Goal: Task Accomplishment & Management: Manage account settings

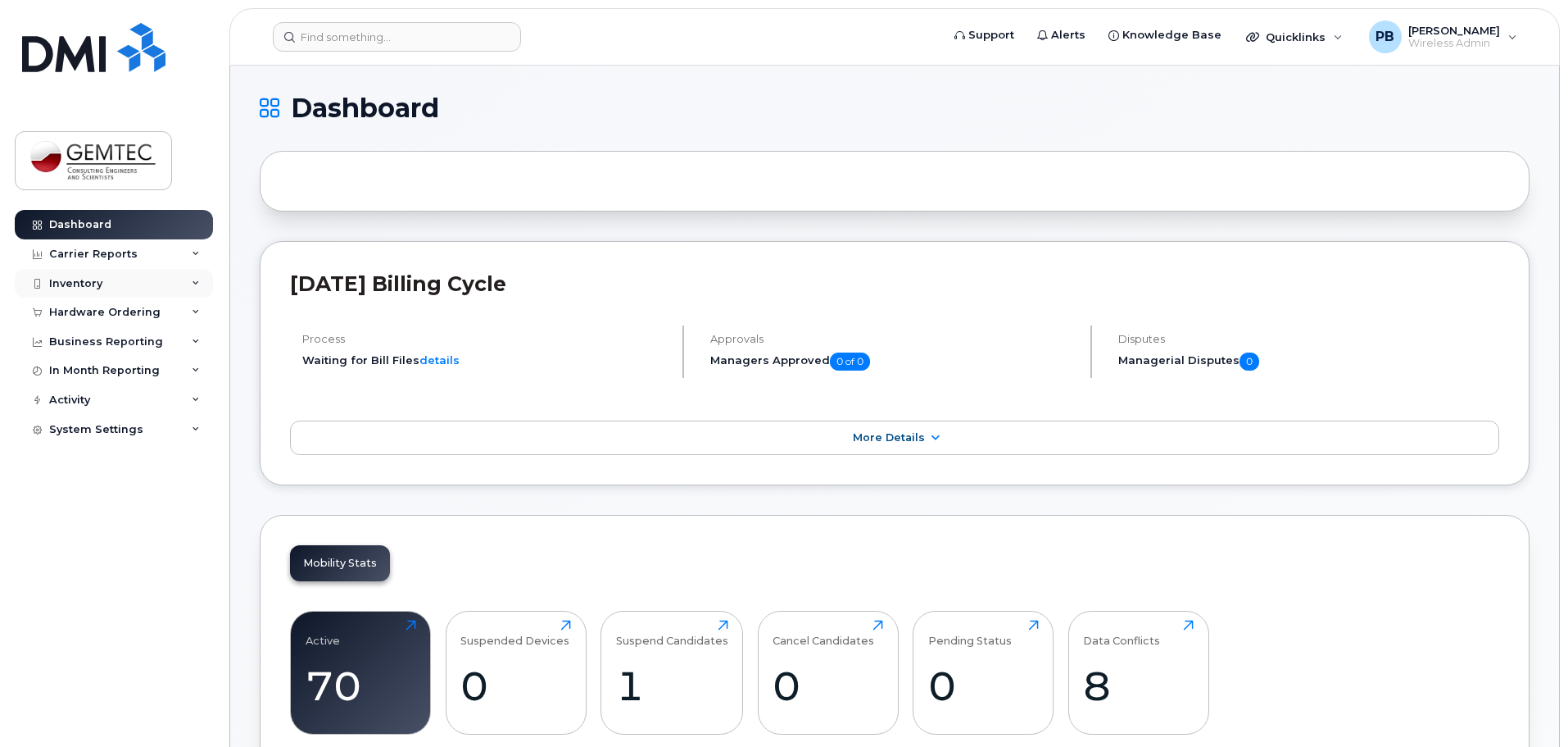
scroll to position [410, 0]
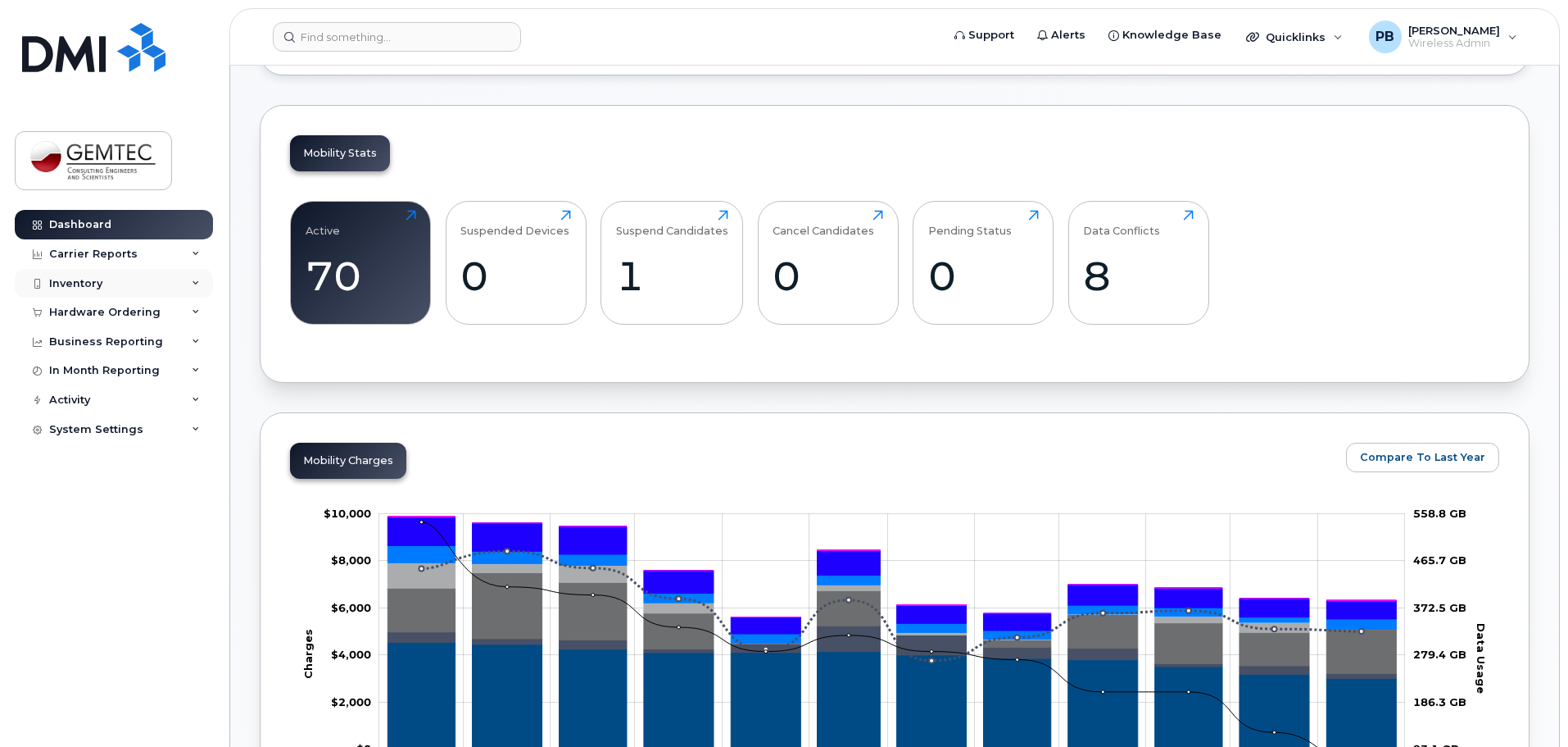
drag, startPoint x: 0, startPoint y: 0, endPoint x: 80, endPoint y: 280, distance: 291.2
click at [80, 279] on div "Inventory" at bounding box center [76, 283] width 53 height 13
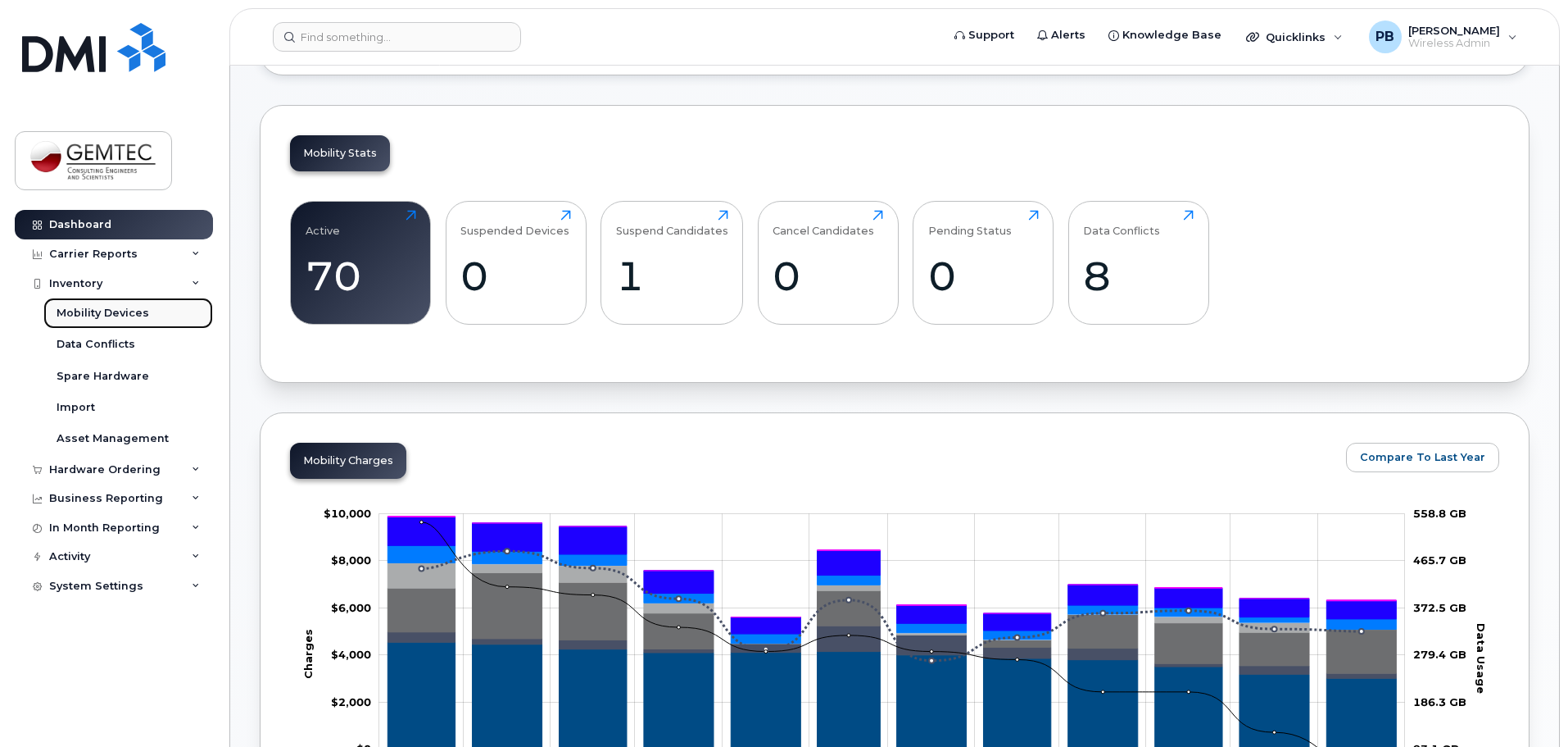
click at [106, 312] on div "Mobility Devices" at bounding box center [102, 313] width 92 height 15
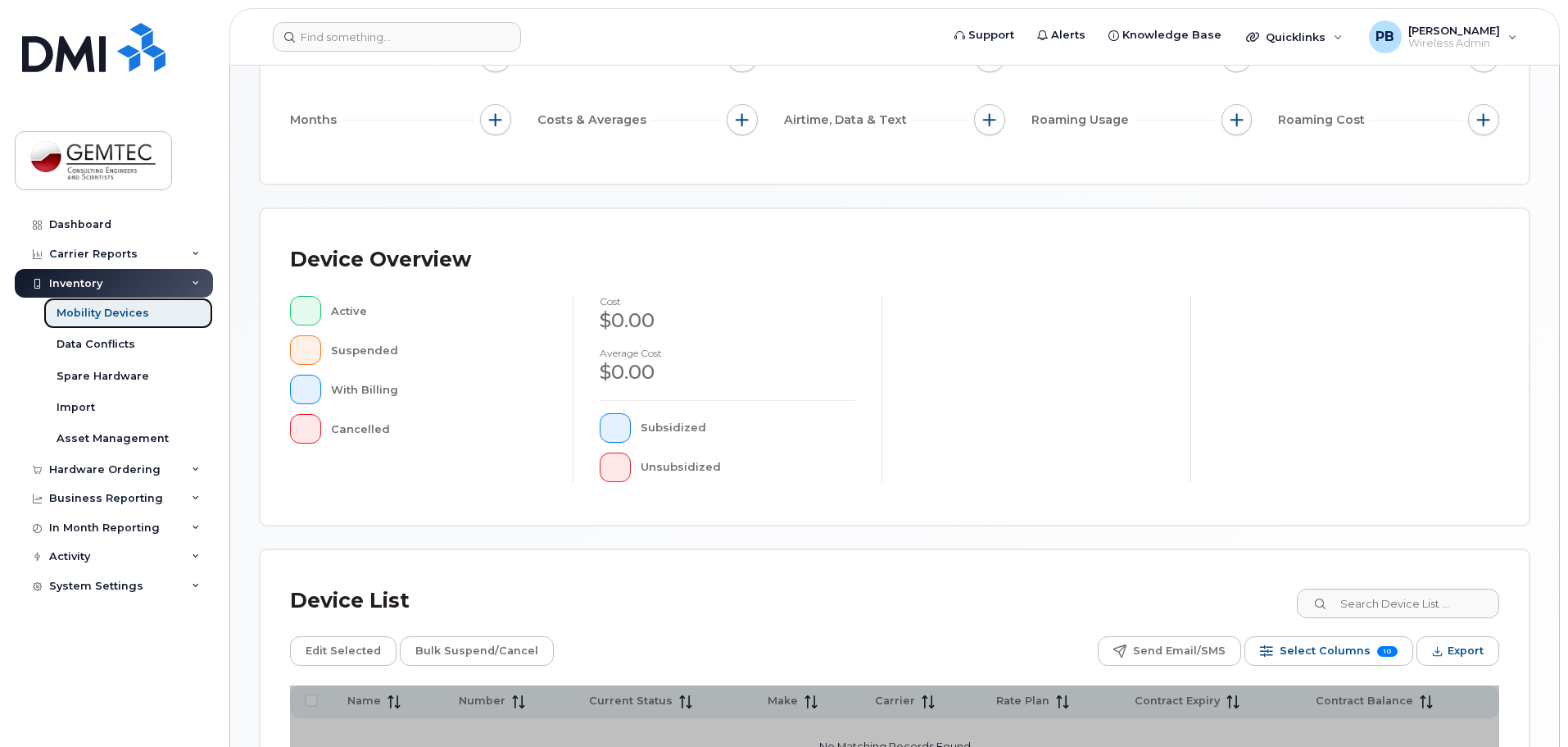
scroll to position [380, 0]
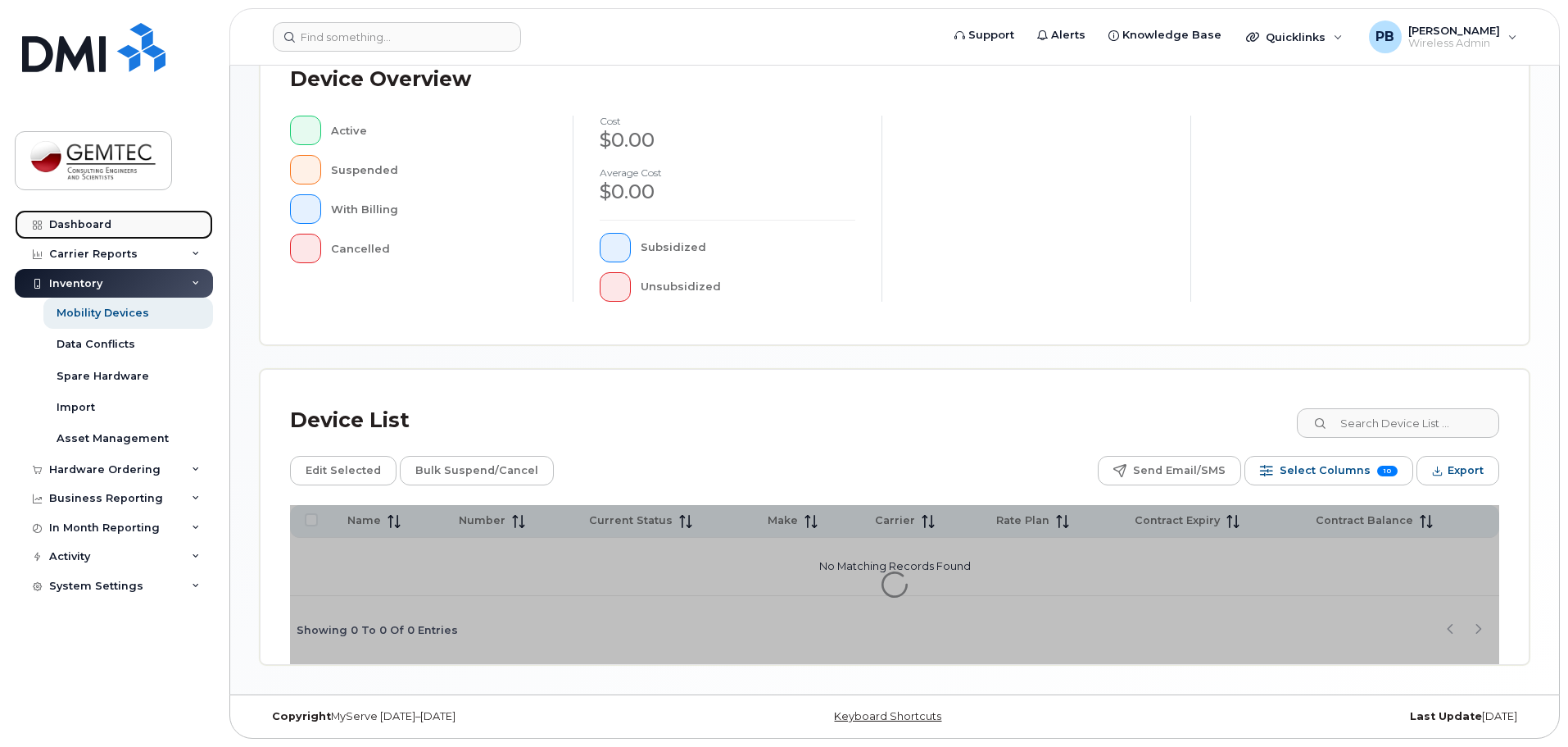
click at [89, 223] on div "Dashboard" at bounding box center [80, 224] width 62 height 13
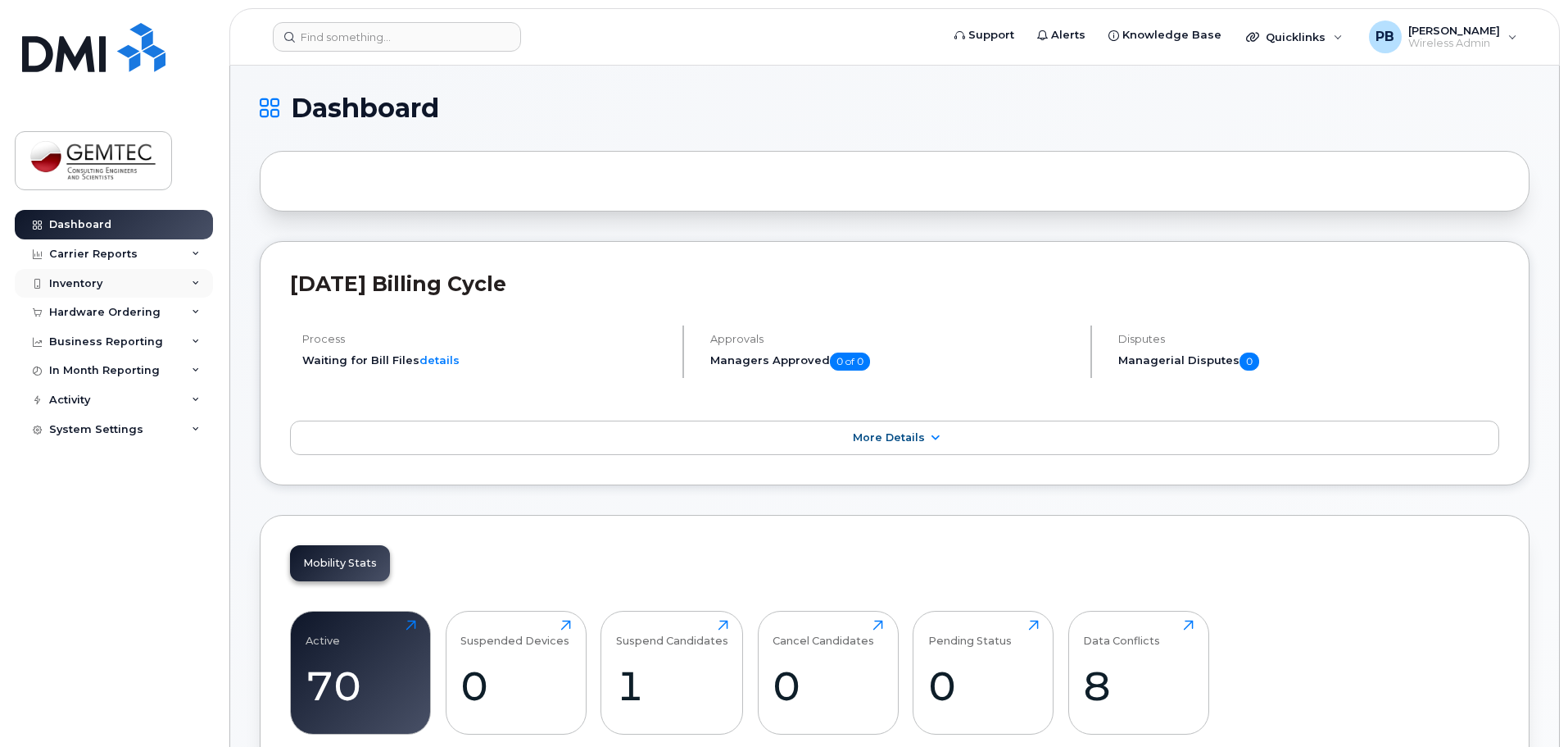
click at [64, 286] on div "Inventory" at bounding box center [76, 283] width 53 height 13
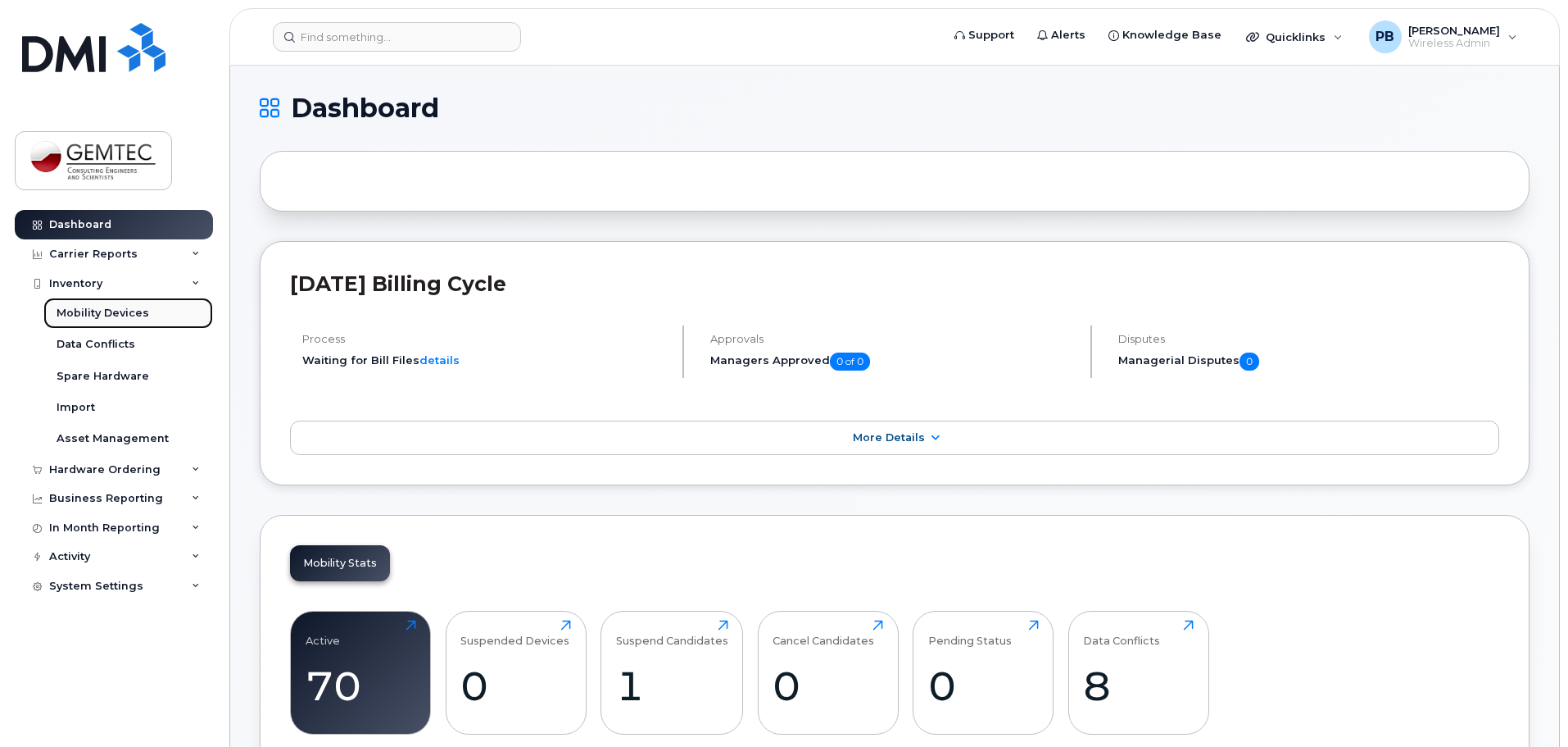
click at [96, 318] on div "Mobility Devices" at bounding box center [102, 313] width 92 height 15
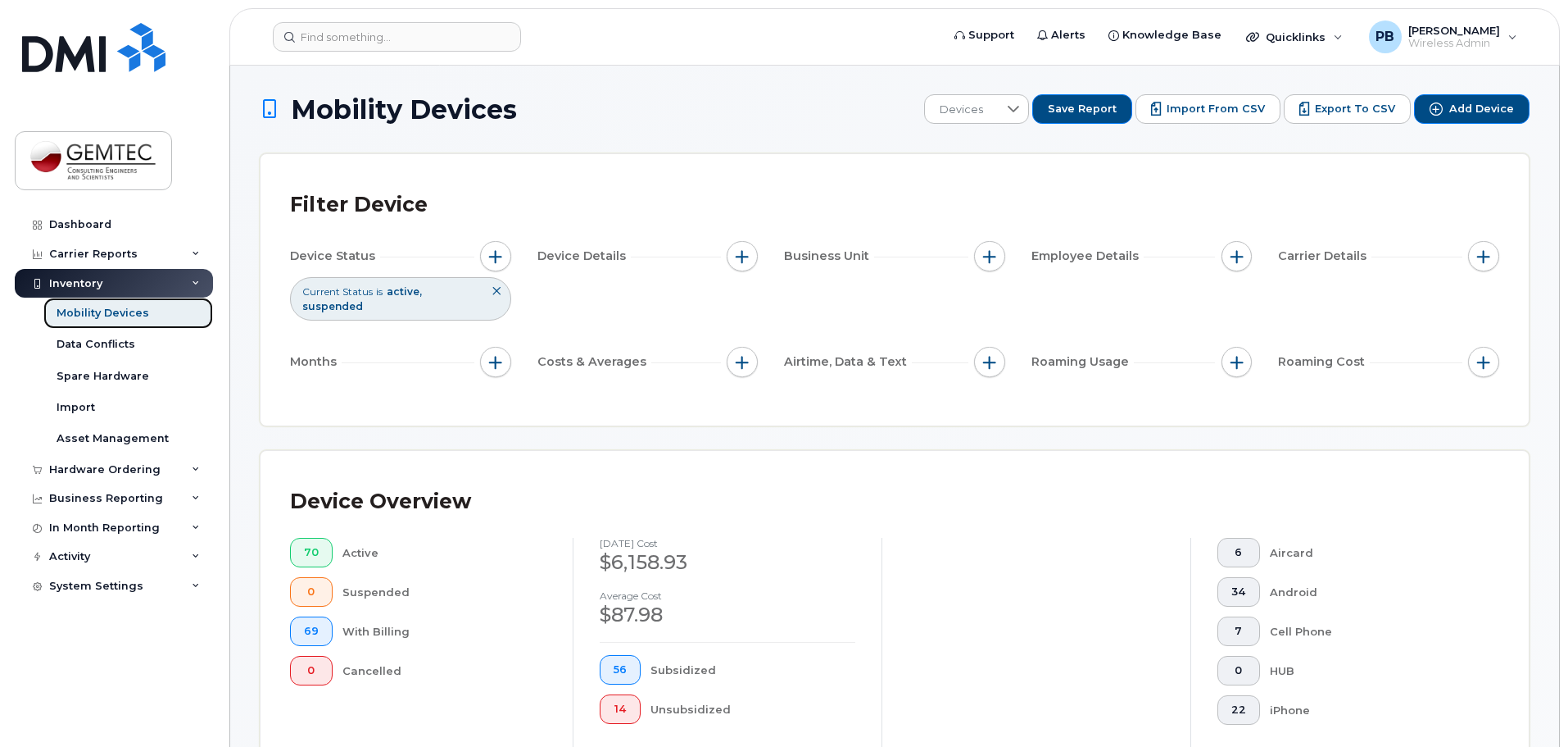
scroll to position [410, 0]
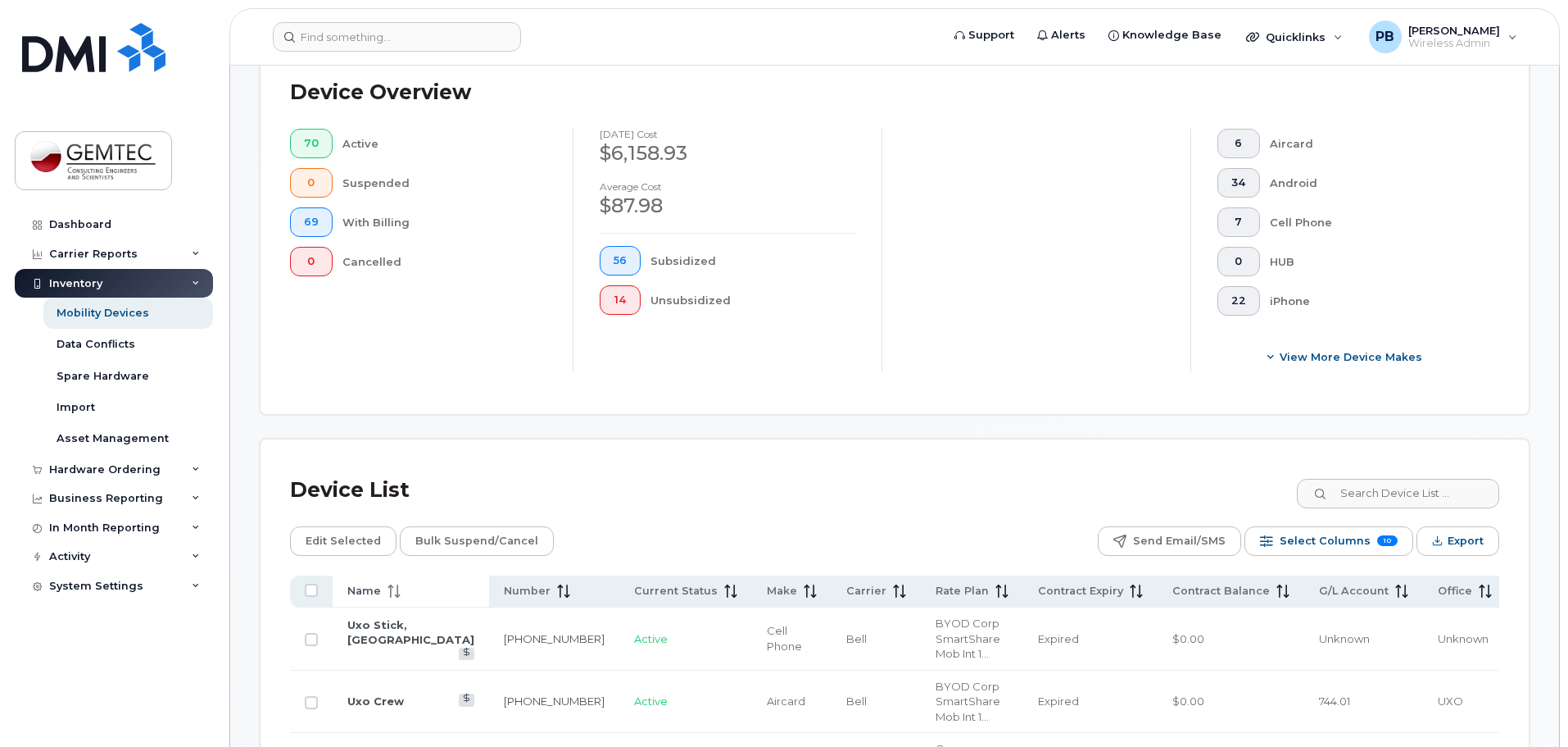
click at [392, 584] on icon at bounding box center [394, 591] width 13 height 13
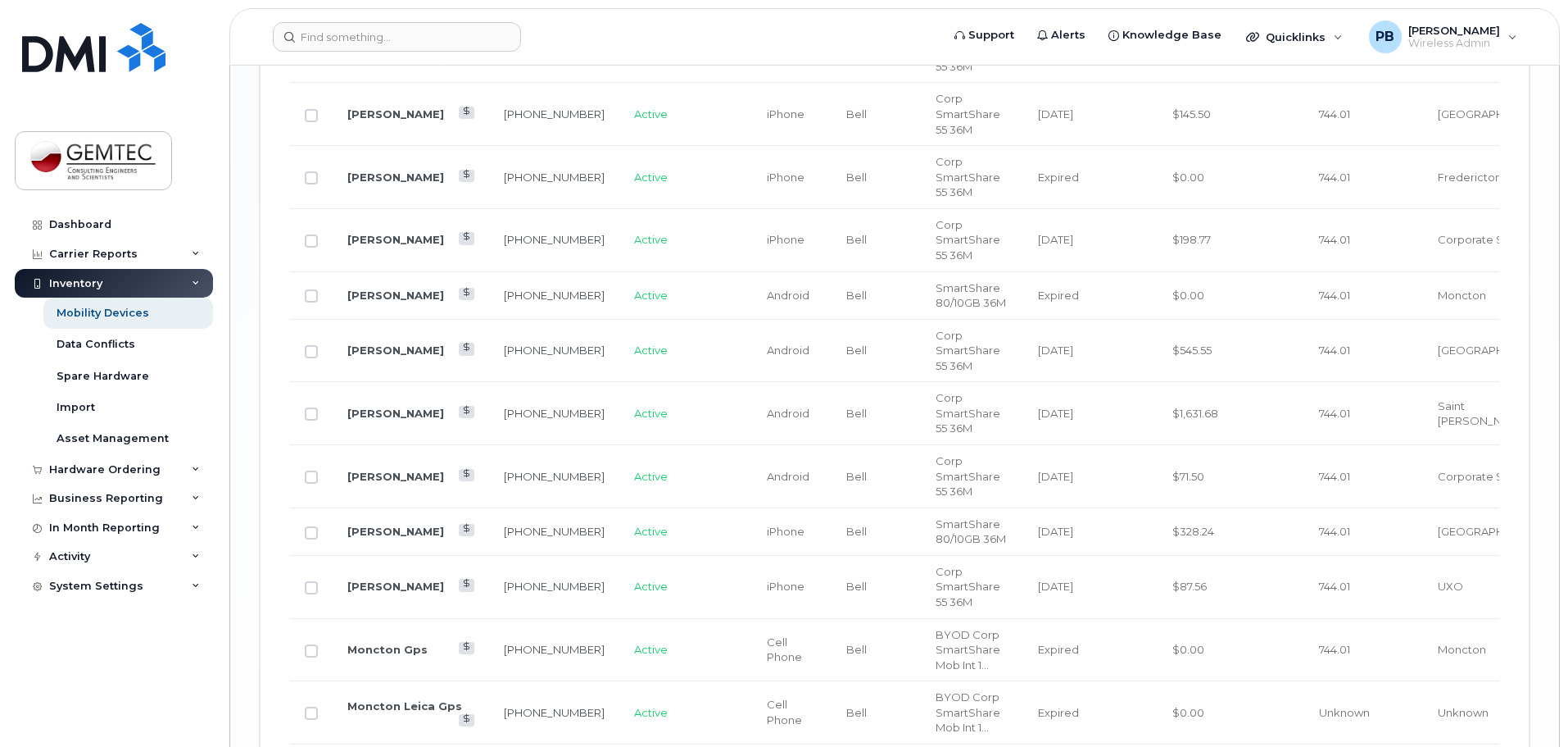
scroll to position [3114, 0]
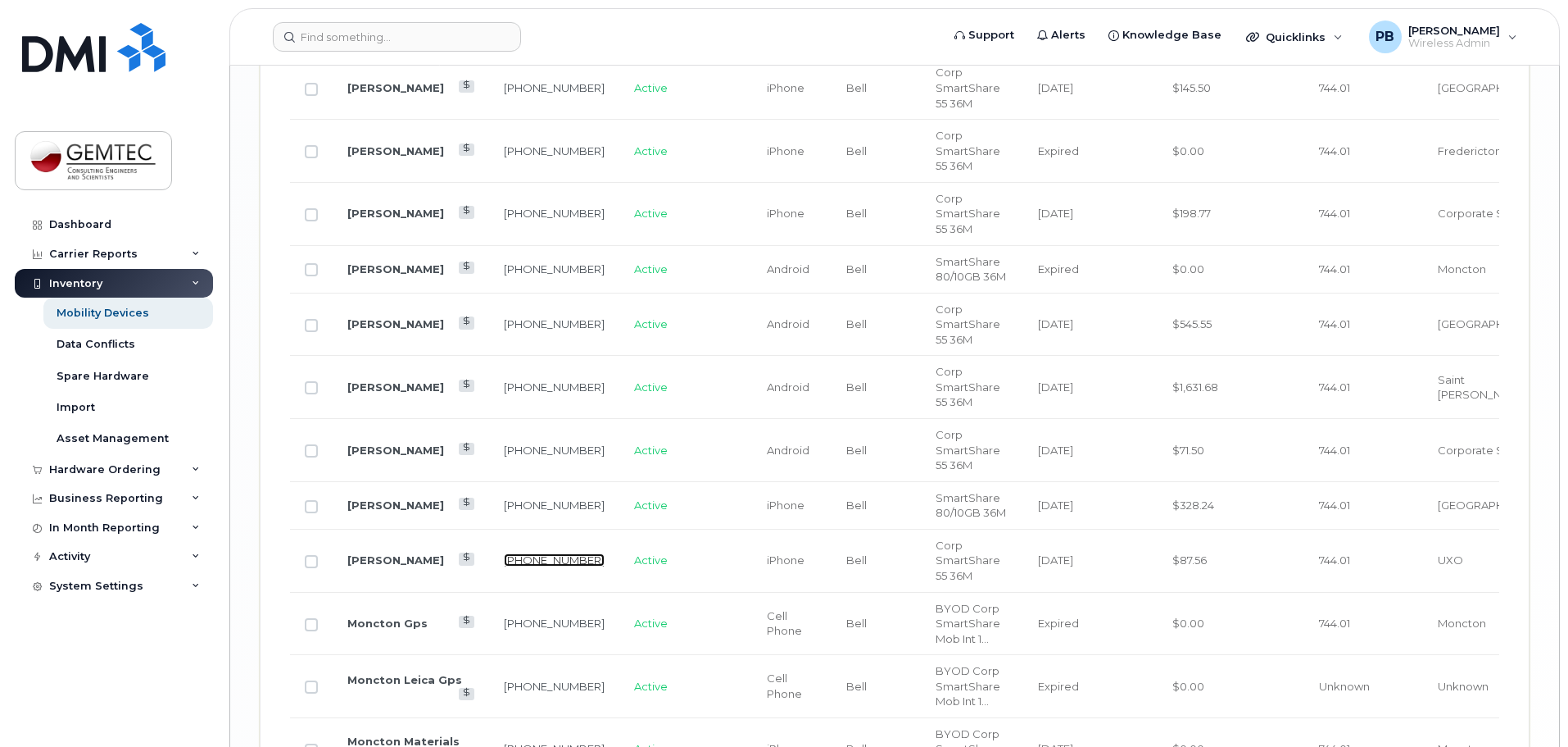
click at [503, 558] on link "902-719-8171" at bounding box center [554, 560] width 101 height 13
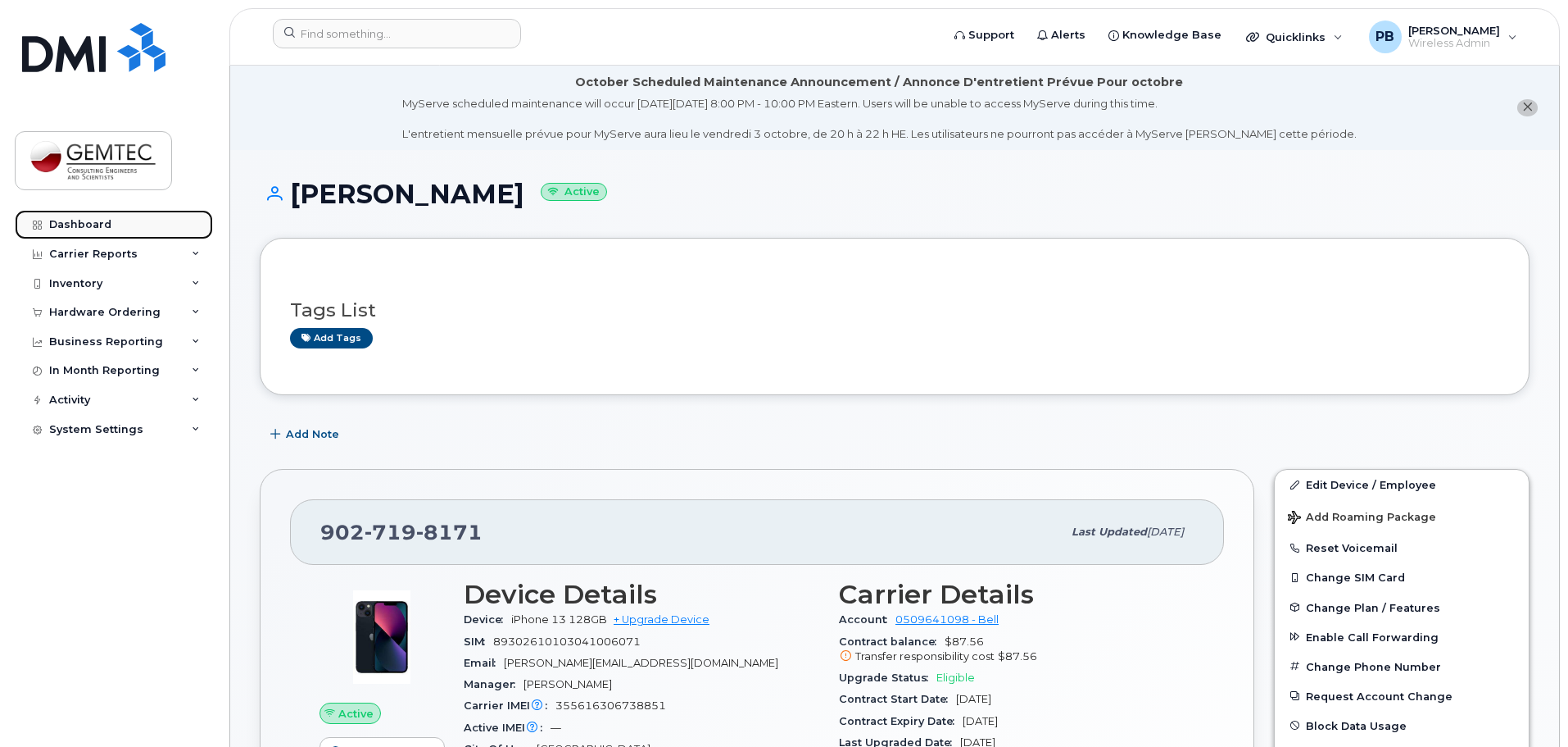
click at [98, 219] on div "Dashboard" at bounding box center [80, 224] width 62 height 13
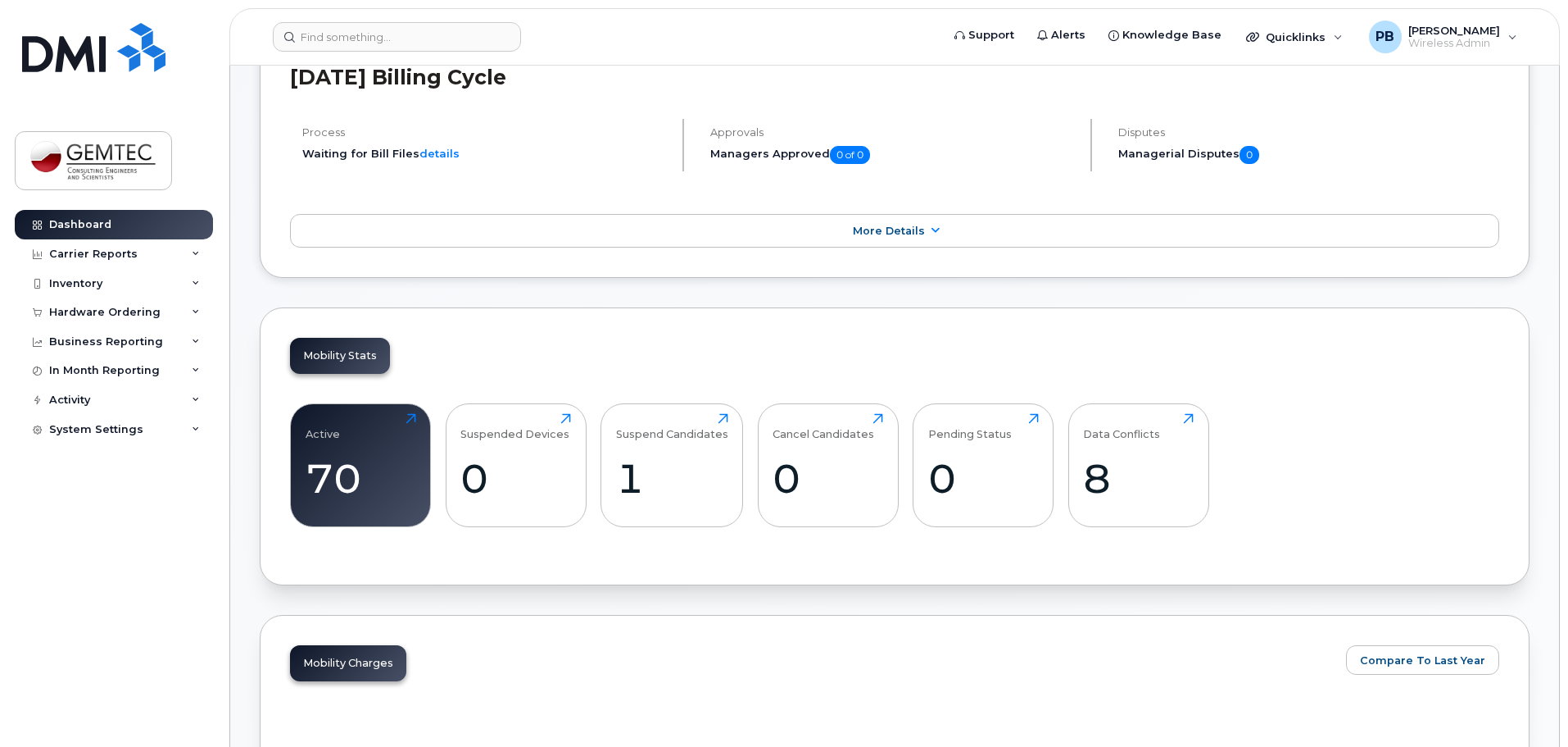
scroll to position [328, 0]
